Goal: Navigation & Orientation: Find specific page/section

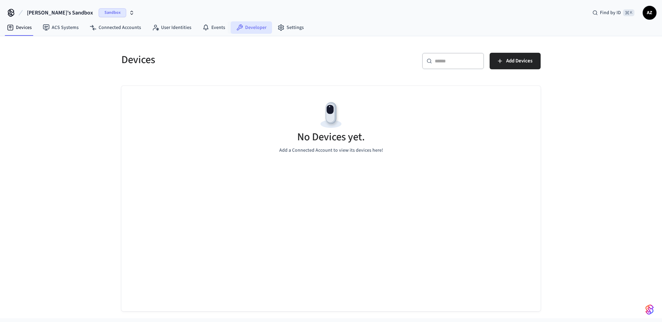
click at [249, 31] on link "Developer" at bounding box center [251, 27] width 41 height 12
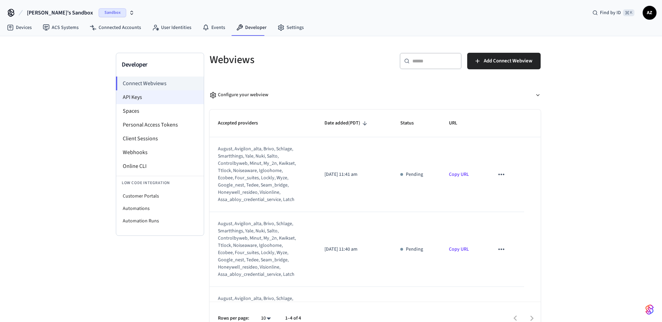
click at [169, 102] on li "API Keys" at bounding box center [160, 97] width 88 height 14
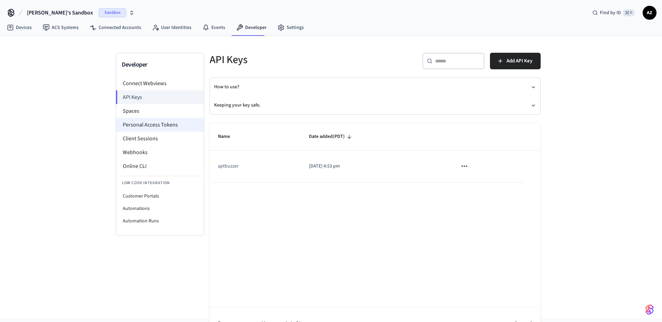
click at [159, 130] on li "Personal Access Tokens" at bounding box center [160, 125] width 88 height 14
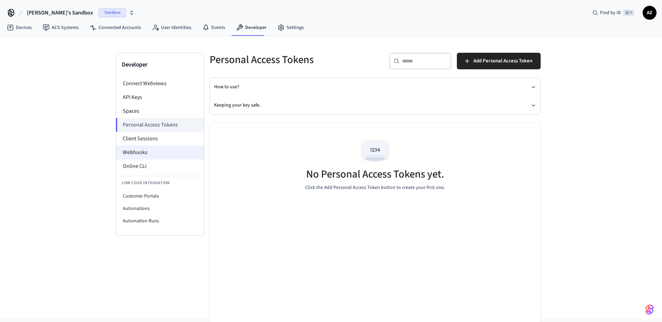
click at [150, 153] on li "Webhooks" at bounding box center [160, 153] width 88 height 14
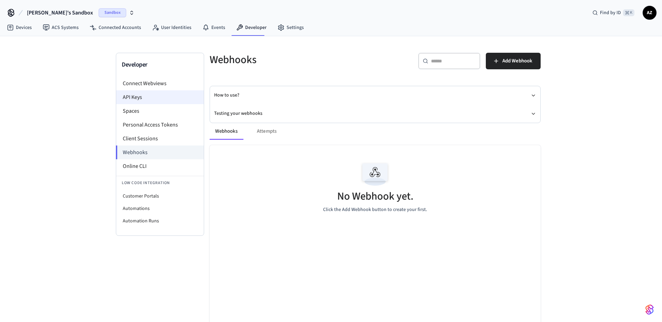
click at [147, 96] on li "API Keys" at bounding box center [160, 97] width 88 height 14
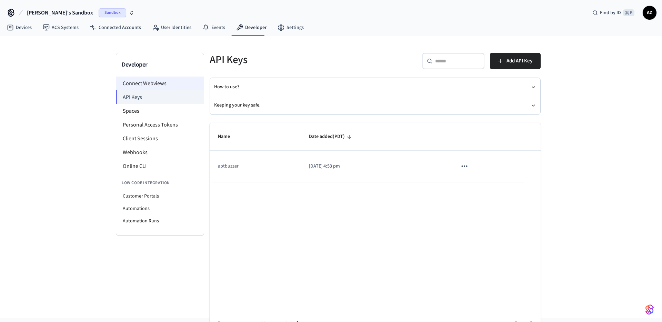
click at [175, 83] on li "Connect Webviews" at bounding box center [160, 84] width 88 height 14
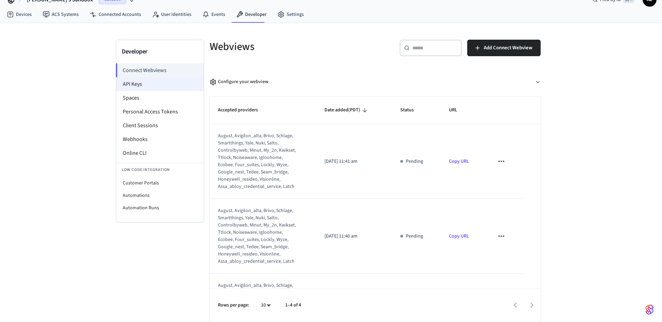
click at [146, 84] on li "API Keys" at bounding box center [160, 84] width 88 height 14
